Goal: Browse casually

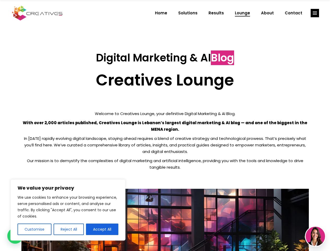
click at [165, 125] on p "With over 2,000 articles published, Creatives Lounge is Lebanon’s largest digit…" at bounding box center [164, 125] width 287 height 13
click at [34, 229] on button "Customise" at bounding box center [35, 228] width 34 height 11
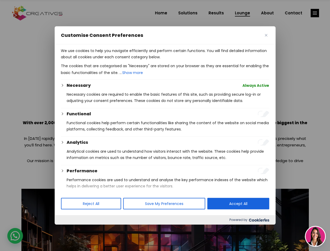
click at [68, 229] on div at bounding box center [165, 125] width 330 height 251
click at [102, 60] on p "We use cookies to help you navigate efficiently and perform certain functions. …" at bounding box center [165, 54] width 208 height 13
click at [315, 13] on div at bounding box center [165, 125] width 330 height 251
click at [315, 236] on img at bounding box center [315, 236] width 19 height 19
